Goal: Task Accomplishment & Management: Manage account settings

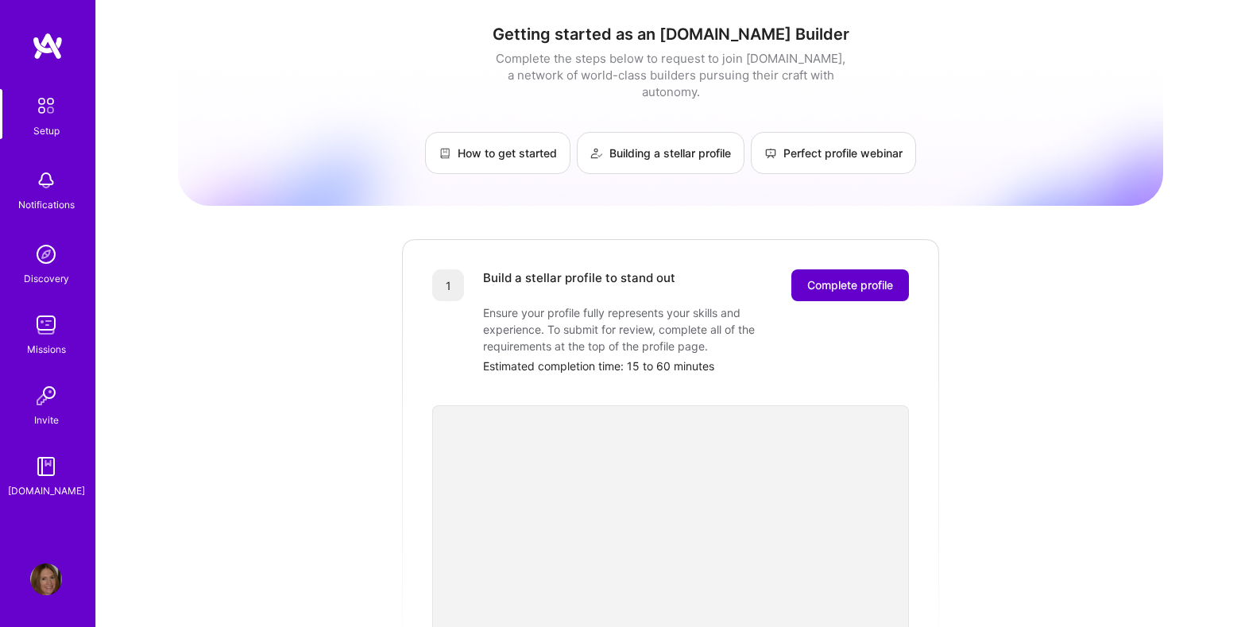
click at [852, 277] on span "Complete profile" at bounding box center [850, 285] width 86 height 16
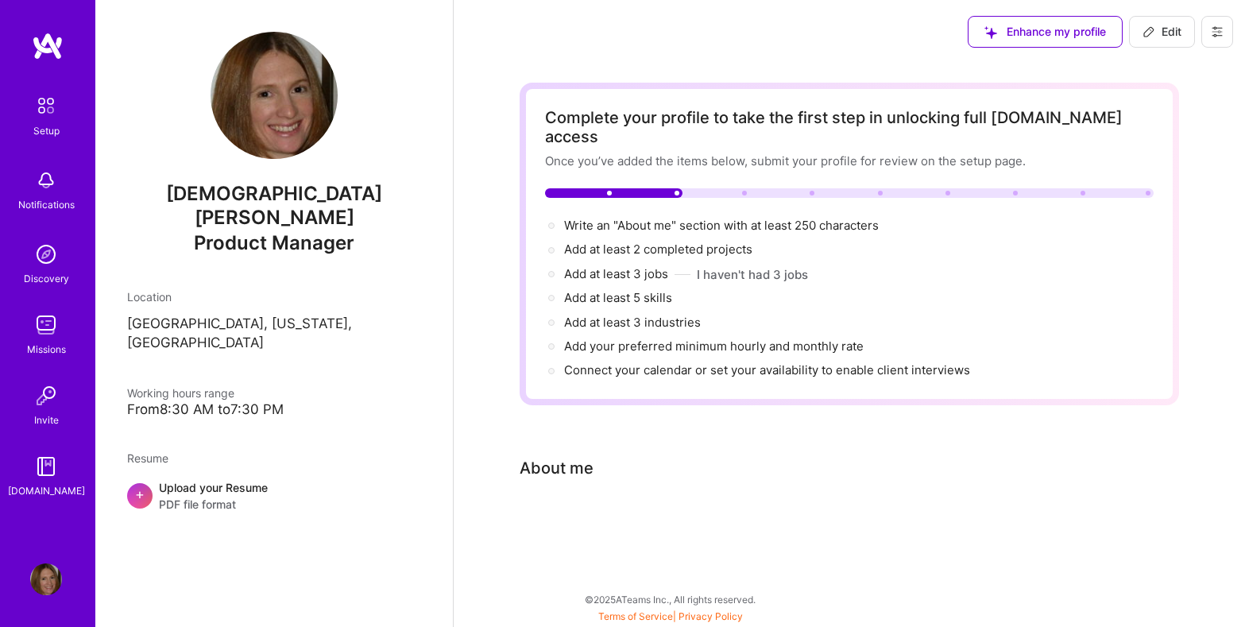
click at [626, 456] on div "About me" at bounding box center [838, 468] width 636 height 24
click at [1158, 33] on span "Edit" at bounding box center [1161, 32] width 39 height 16
select select "US"
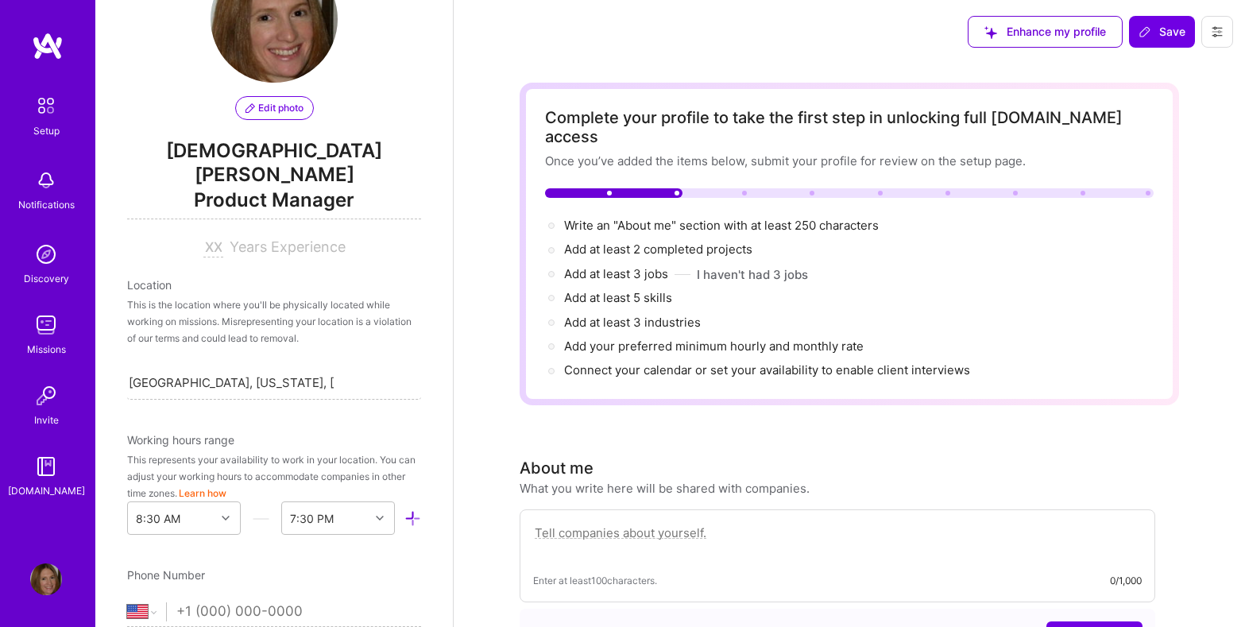
scroll to position [72, 0]
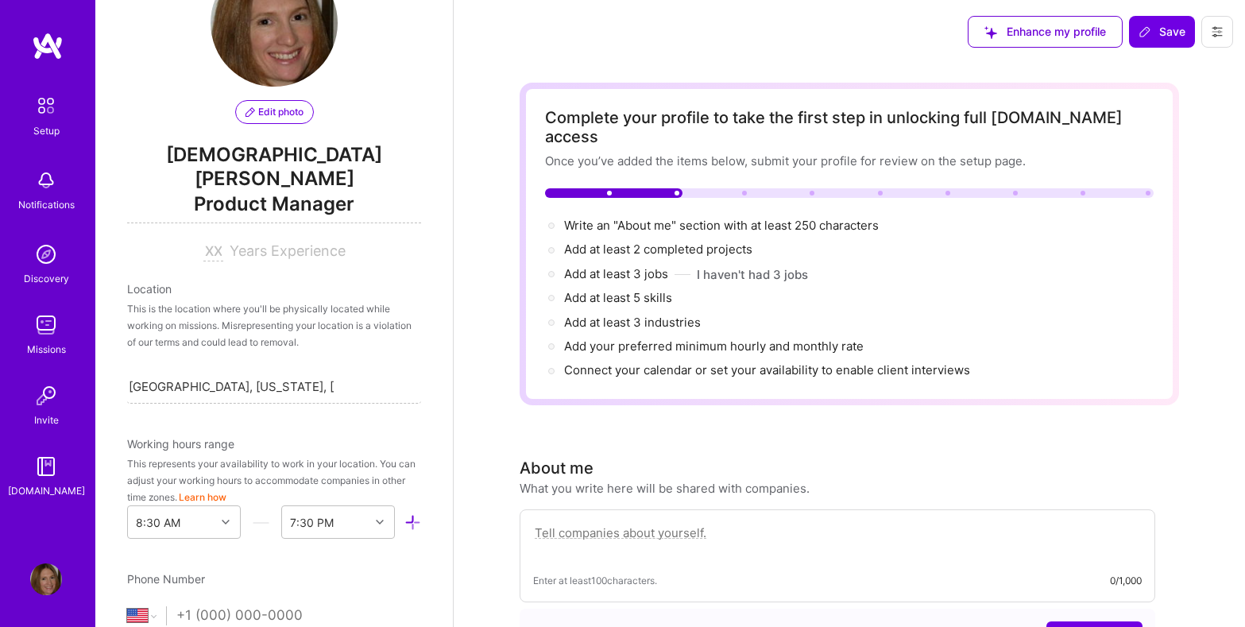
click at [257, 242] on span "Years Experience" at bounding box center [288, 250] width 116 height 17
click at [222, 242] on input at bounding box center [213, 251] width 20 height 19
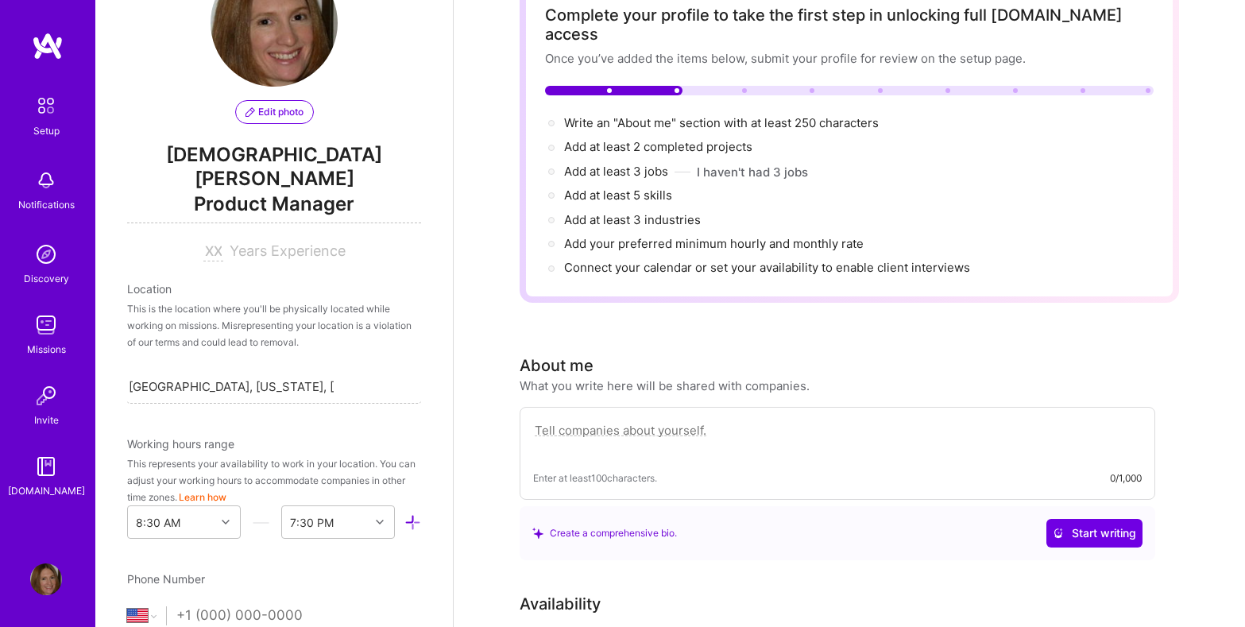
scroll to position [132, 0]
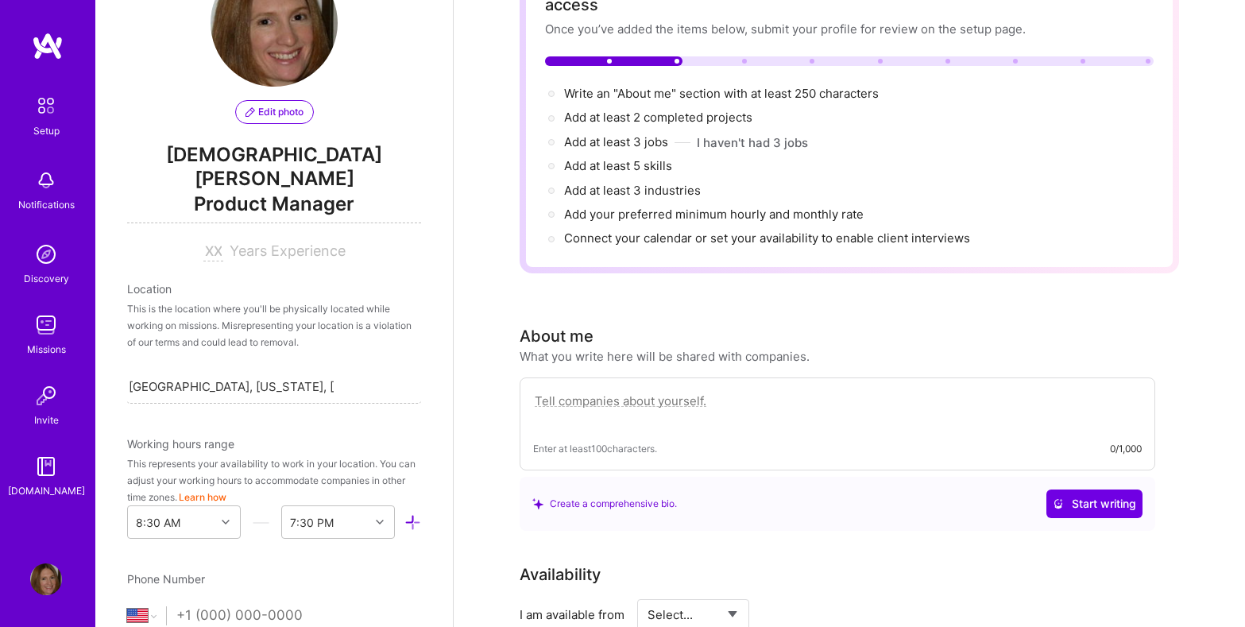
click at [730, 391] on textarea at bounding box center [837, 409] width 609 height 37
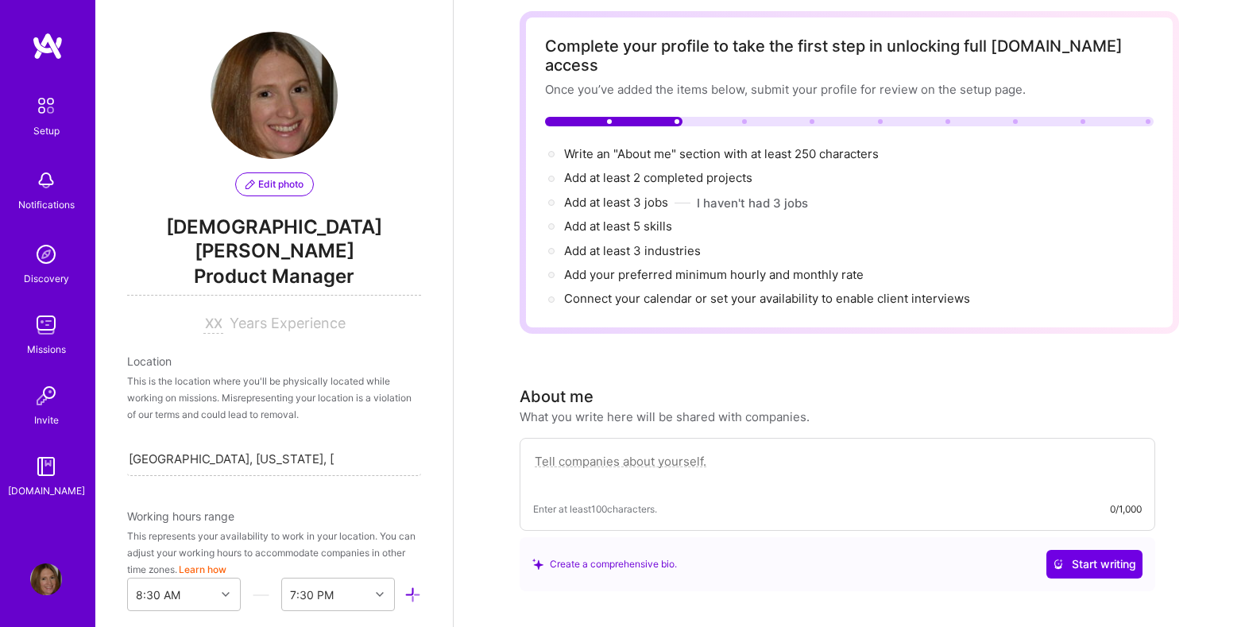
scroll to position [69, 0]
